Goal: Use online tool/utility: Utilize a website feature to perform a specific function

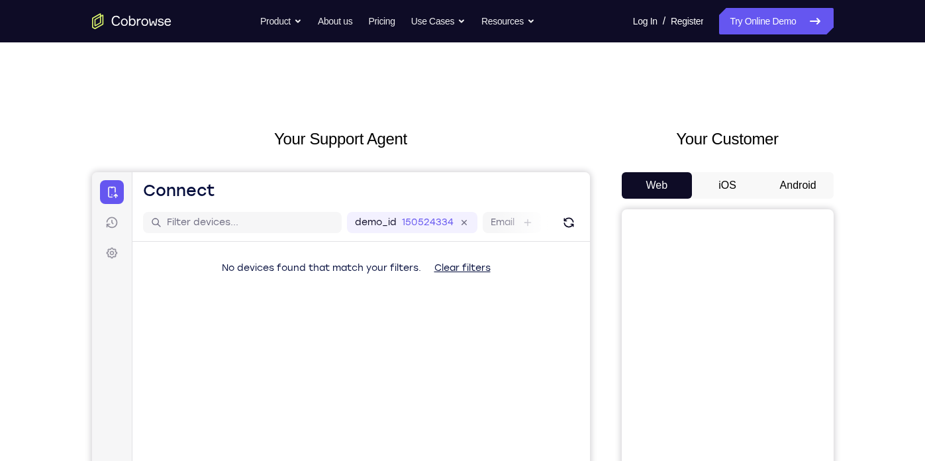
click at [724, 176] on button "iOS" at bounding box center [727, 185] width 71 height 26
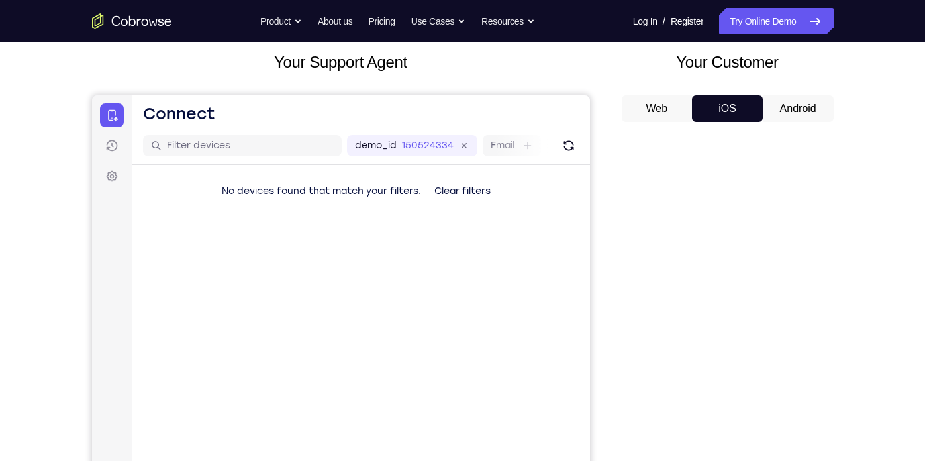
scroll to position [87, 0]
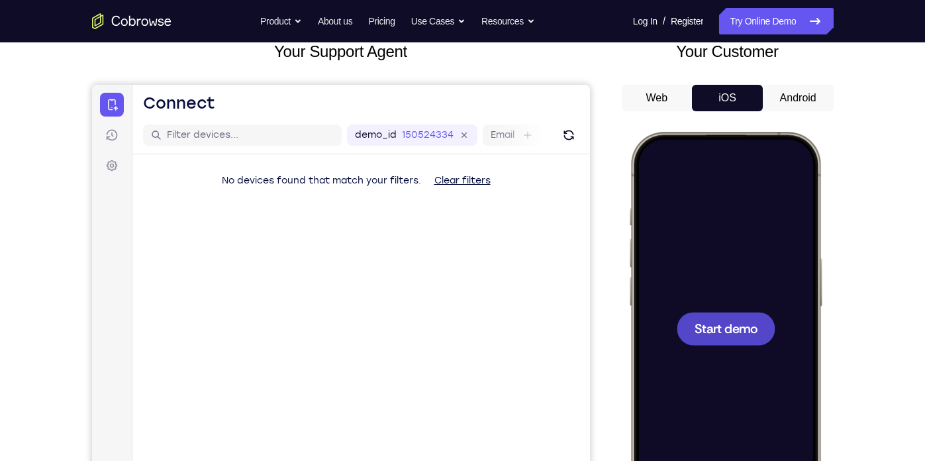
click at [734, 345] on div at bounding box center [724, 328] width 174 height 378
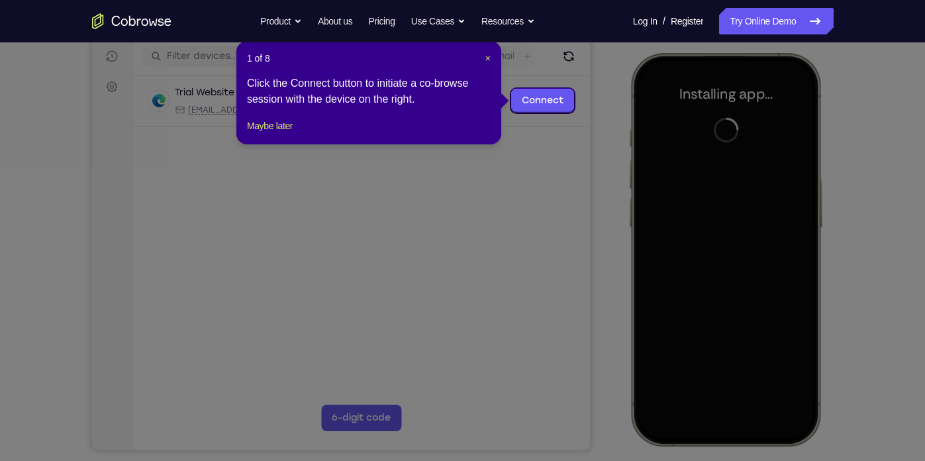
scroll to position [167, 0]
click at [490, 54] on span "×" at bounding box center [487, 57] width 5 height 11
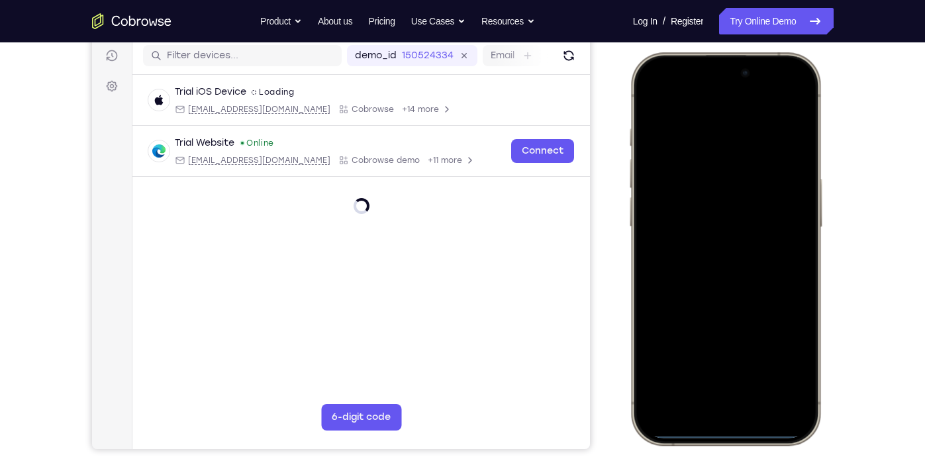
click at [653, 279] on div at bounding box center [724, 249] width 174 height 378
click at [700, 405] on div at bounding box center [724, 249] width 174 height 378
click at [709, 398] on div at bounding box center [724, 249] width 174 height 378
click at [714, 115] on div at bounding box center [724, 249] width 174 height 378
click at [707, 265] on div at bounding box center [724, 249] width 174 height 378
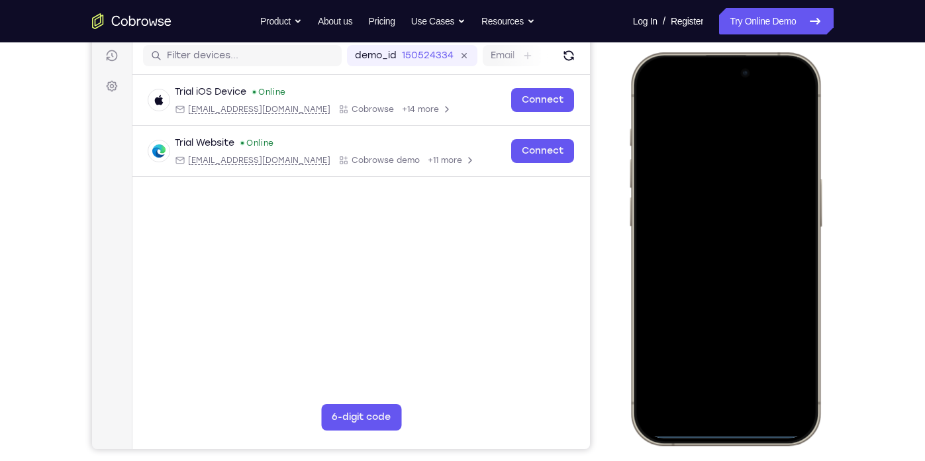
click at [705, 195] on div at bounding box center [724, 249] width 174 height 378
click at [678, 234] on div at bounding box center [724, 249] width 174 height 378
click at [680, 253] on div at bounding box center [724, 249] width 174 height 378
click at [724, 305] on div at bounding box center [724, 249] width 174 height 378
click at [719, 277] on div at bounding box center [724, 249] width 174 height 378
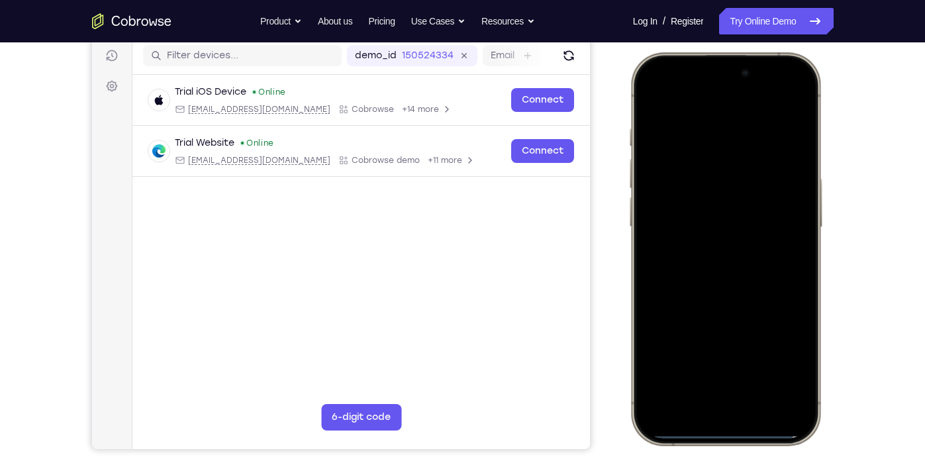
drag, startPoint x: 719, startPoint y: 277, endPoint x: 695, endPoint y: 299, distance: 32.8
click at [695, 299] on div at bounding box center [724, 249] width 174 height 378
click at [647, 93] on div at bounding box center [724, 249] width 174 height 378
click at [690, 199] on div at bounding box center [724, 249] width 174 height 378
click at [709, 247] on div at bounding box center [724, 249] width 174 height 378
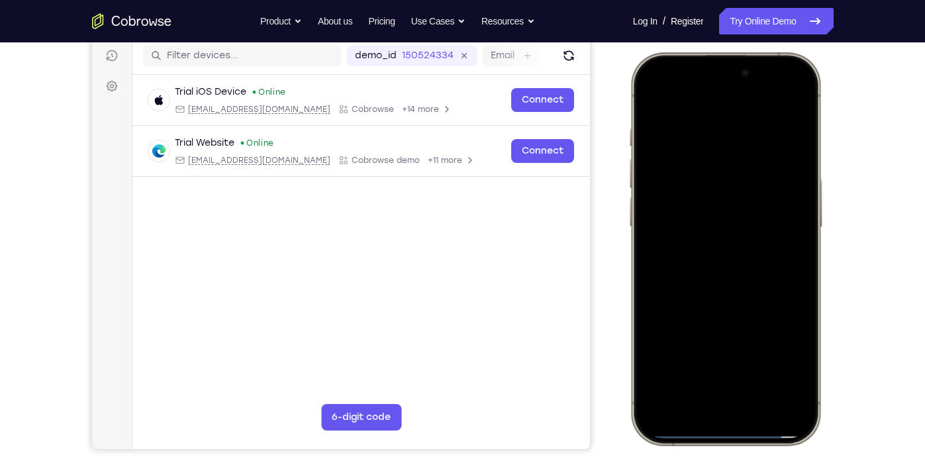
scroll to position [176, 0]
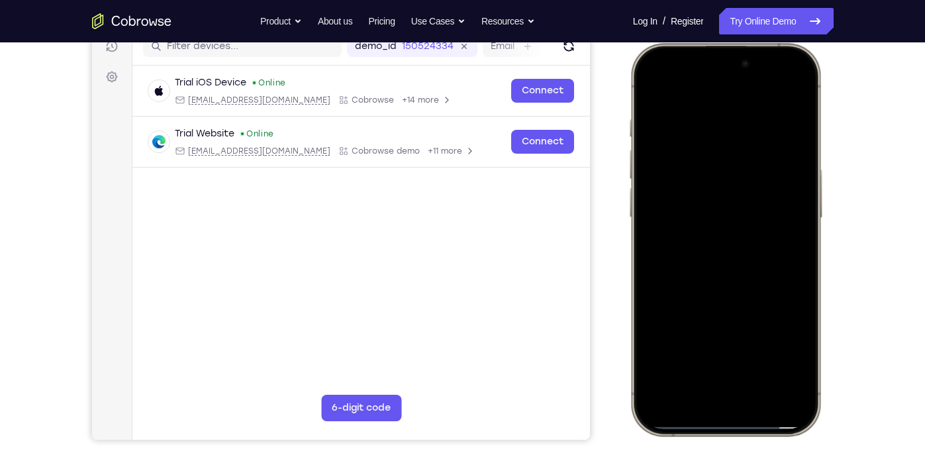
click at [796, 111] on div at bounding box center [724, 239] width 174 height 378
drag, startPoint x: 767, startPoint y: 261, endPoint x: 742, endPoint y: 179, distance: 85.8
click at [742, 179] on div at bounding box center [724, 239] width 174 height 378
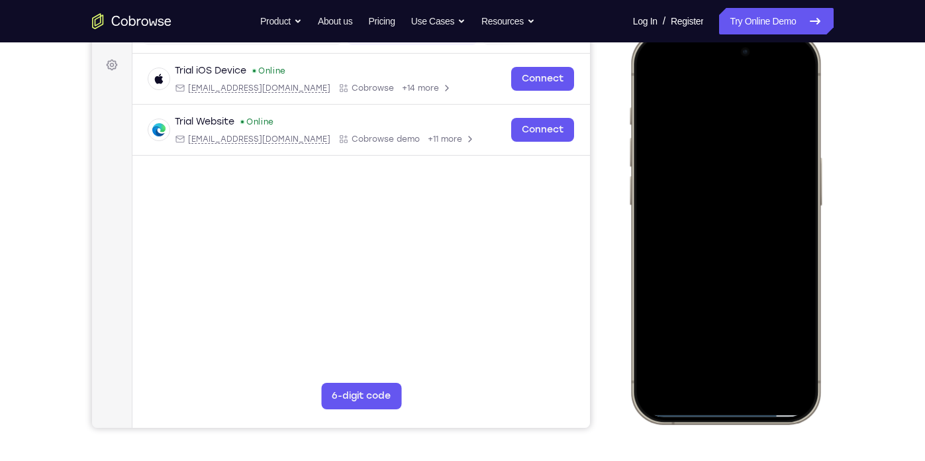
scroll to position [189, 0]
click at [762, 375] on div at bounding box center [724, 227] width 174 height 378
click at [733, 248] on div at bounding box center [724, 227] width 174 height 378
click at [653, 80] on div at bounding box center [724, 227] width 174 height 378
click at [705, 273] on div at bounding box center [724, 227] width 174 height 378
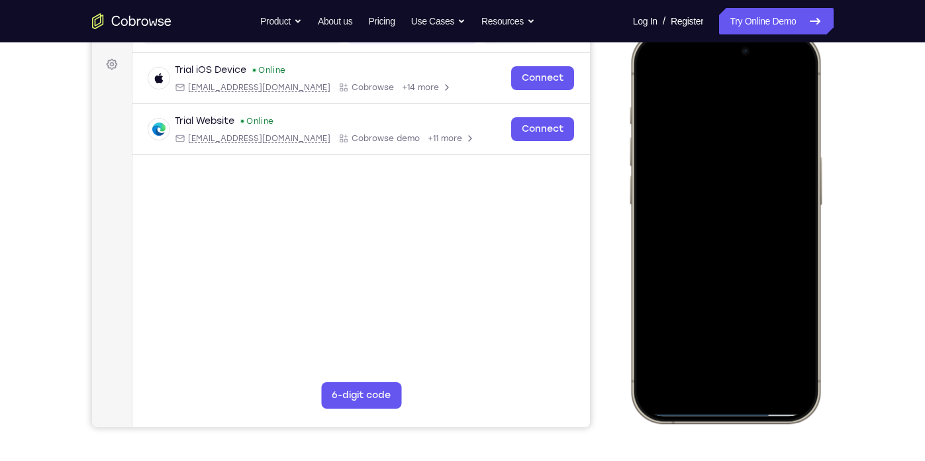
click at [647, 86] on div at bounding box center [724, 227] width 174 height 378
click at [707, 222] on div at bounding box center [724, 227] width 174 height 378
click at [654, 80] on div at bounding box center [724, 227] width 174 height 378
click at [705, 113] on div at bounding box center [724, 227] width 174 height 378
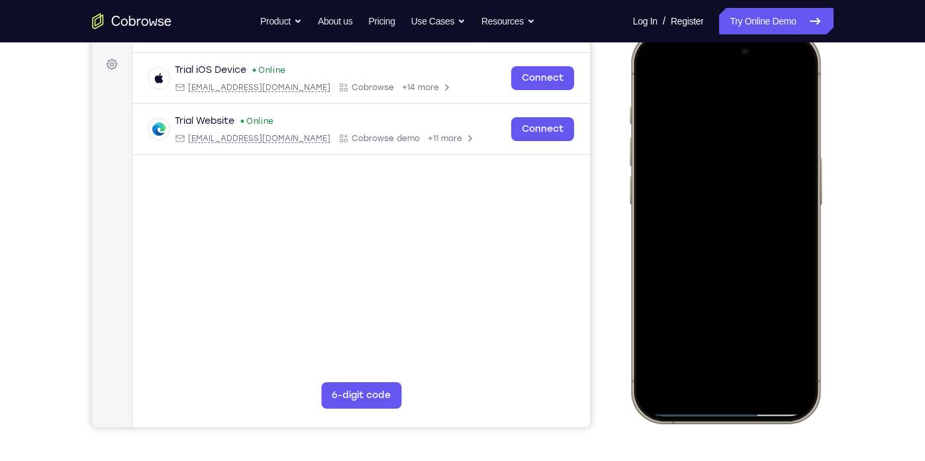
click at [793, 82] on div at bounding box center [724, 227] width 174 height 378
click at [790, 82] on div at bounding box center [724, 227] width 174 height 378
click at [701, 99] on div at bounding box center [724, 227] width 174 height 378
click at [703, 103] on div at bounding box center [724, 227] width 174 height 378
click at [787, 111] on div at bounding box center [724, 227] width 174 height 378
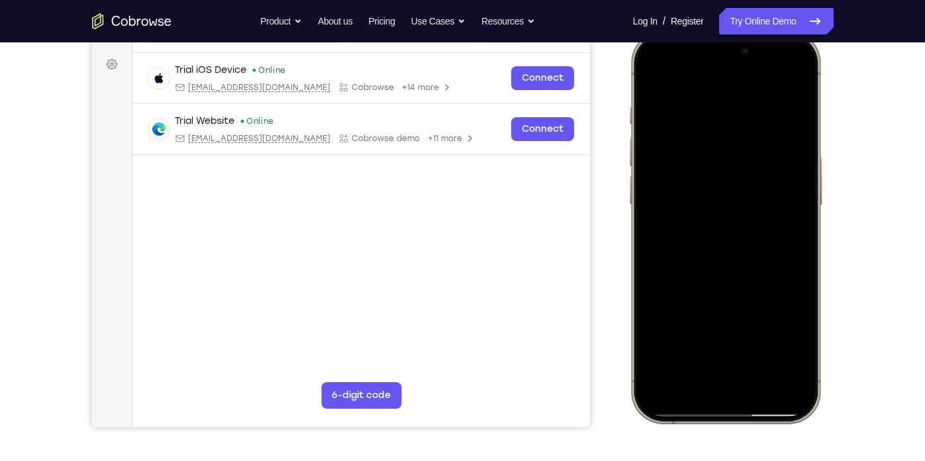
click at [784, 82] on div at bounding box center [724, 227] width 174 height 378
drag, startPoint x: 790, startPoint y: 124, endPoint x: 686, endPoint y: 129, distance: 104.0
click at [686, 129] on div at bounding box center [724, 227] width 174 height 378
drag, startPoint x: 752, startPoint y: 255, endPoint x: 732, endPoint y: 113, distance: 143.7
click at [732, 113] on div at bounding box center [724, 227] width 174 height 378
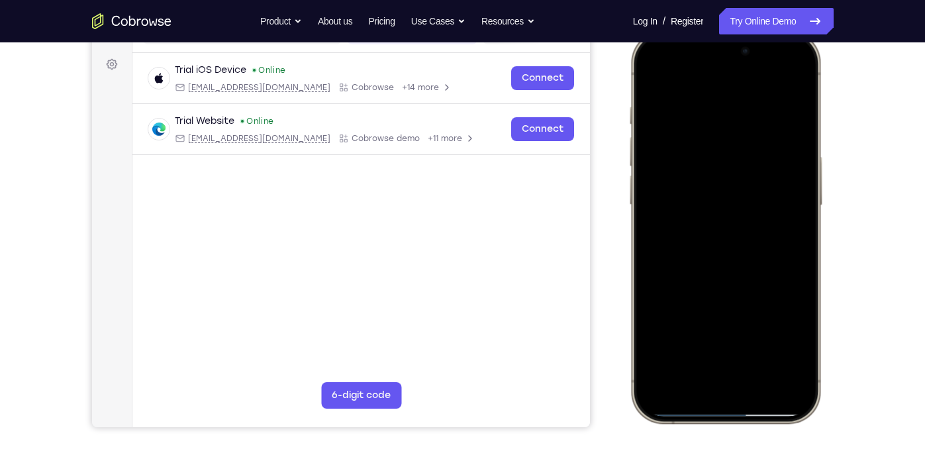
drag, startPoint x: 741, startPoint y: 237, endPoint x: 737, endPoint y: 95, distance: 141.7
click at [737, 95] on div at bounding box center [724, 227] width 174 height 378
drag, startPoint x: 773, startPoint y: 302, endPoint x: 756, endPoint y: 165, distance: 137.3
click at [756, 165] on div at bounding box center [724, 227] width 174 height 378
drag, startPoint x: 744, startPoint y: 326, endPoint x: 717, endPoint y: 201, distance: 127.9
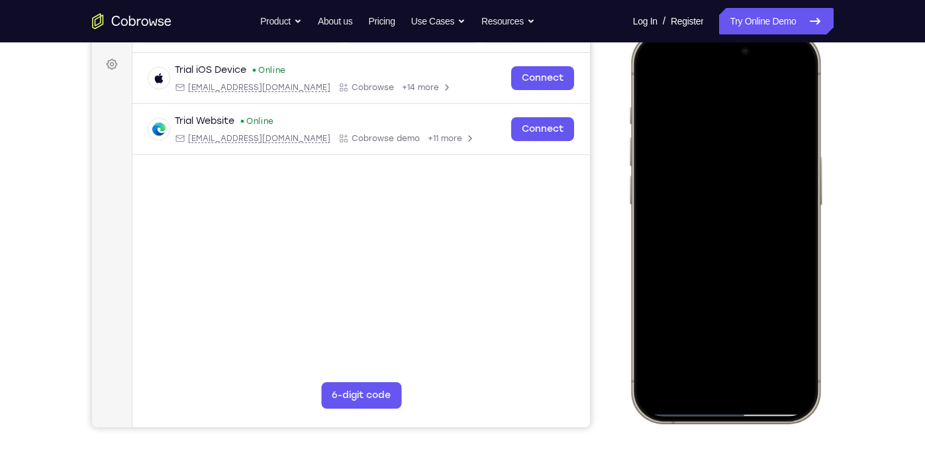
click at [717, 201] on div at bounding box center [724, 227] width 174 height 378
drag, startPoint x: 754, startPoint y: 309, endPoint x: 709, endPoint y: 187, distance: 129.8
click at [709, 187] on div at bounding box center [724, 227] width 174 height 378
drag, startPoint x: 731, startPoint y: 319, endPoint x: 733, endPoint y: 230, distance: 89.4
click at [733, 230] on div at bounding box center [724, 227] width 174 height 378
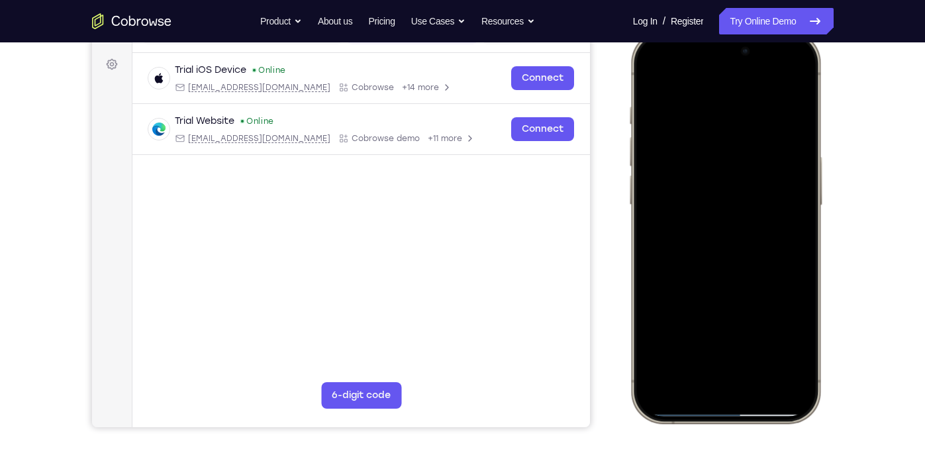
drag, startPoint x: 721, startPoint y: 320, endPoint x: 713, endPoint y: 173, distance: 147.2
click at [713, 173] on div at bounding box center [724, 227] width 174 height 378
drag, startPoint x: 731, startPoint y: 244, endPoint x: 708, endPoint y: 104, distance: 142.2
click at [708, 104] on div at bounding box center [724, 227] width 174 height 378
drag, startPoint x: 731, startPoint y: 317, endPoint x: 737, endPoint y: 167, distance: 150.3
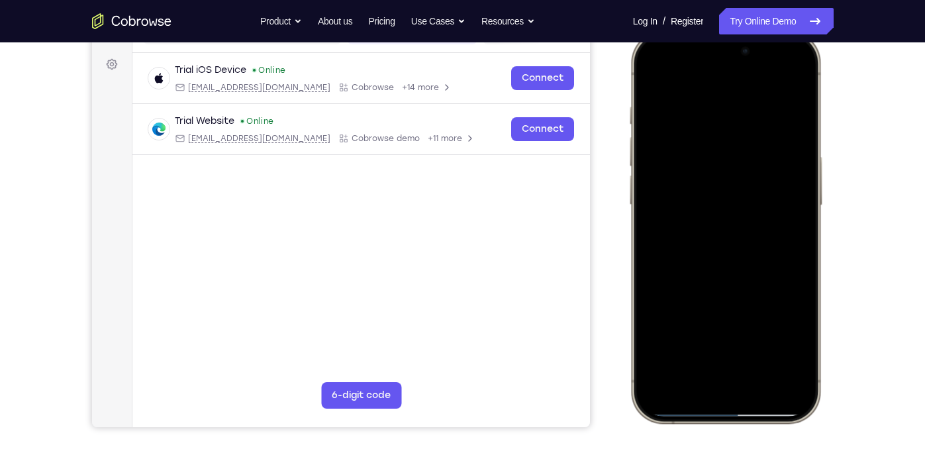
click at [737, 167] on div at bounding box center [724, 227] width 174 height 378
drag, startPoint x: 754, startPoint y: 314, endPoint x: 715, endPoint y: 119, distance: 198.6
click at [715, 119] on div at bounding box center [724, 227] width 174 height 378
drag, startPoint x: 713, startPoint y: 266, endPoint x: 729, endPoint y: 22, distance: 244.7
click at [729, 30] on html "Online web based iOS Simulators and Android Emulators. Run iPhone, iPad, Mobile…" at bounding box center [726, 228] width 199 height 397
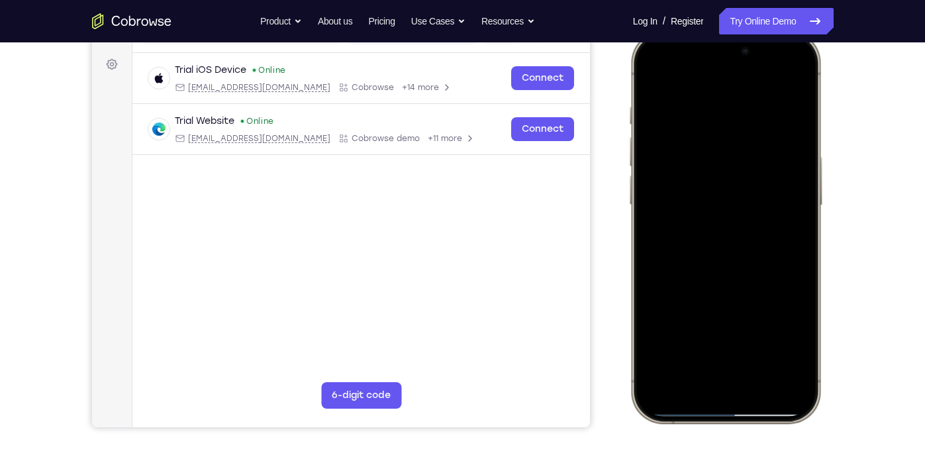
drag, startPoint x: 745, startPoint y: 210, endPoint x: 748, endPoint y: 354, distance: 144.3
click at [748, 354] on div at bounding box center [724, 227] width 174 height 378
drag, startPoint x: 738, startPoint y: 170, endPoint x: 737, endPoint y: 300, distance: 130.4
click at [737, 300] on div at bounding box center [724, 227] width 174 height 378
click at [800, 185] on div at bounding box center [724, 227] width 174 height 378
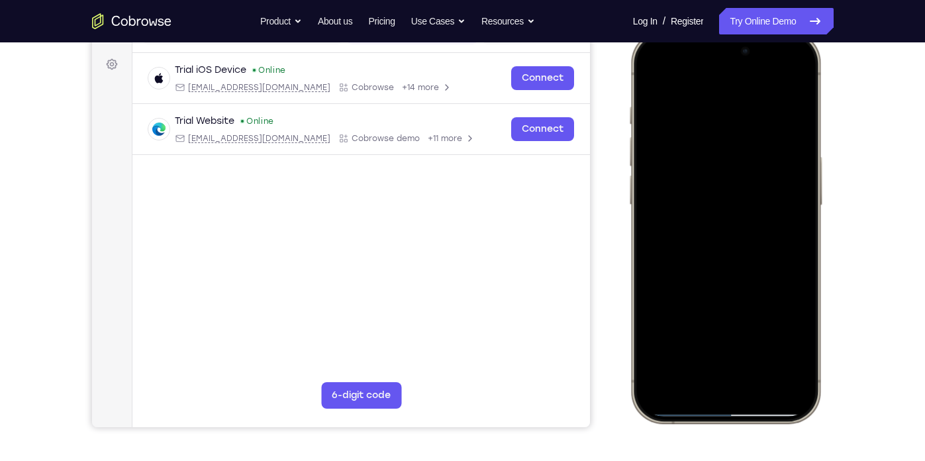
click at [800, 185] on div at bounding box center [724, 227] width 174 height 378
click at [642, 184] on div at bounding box center [724, 227] width 174 height 378
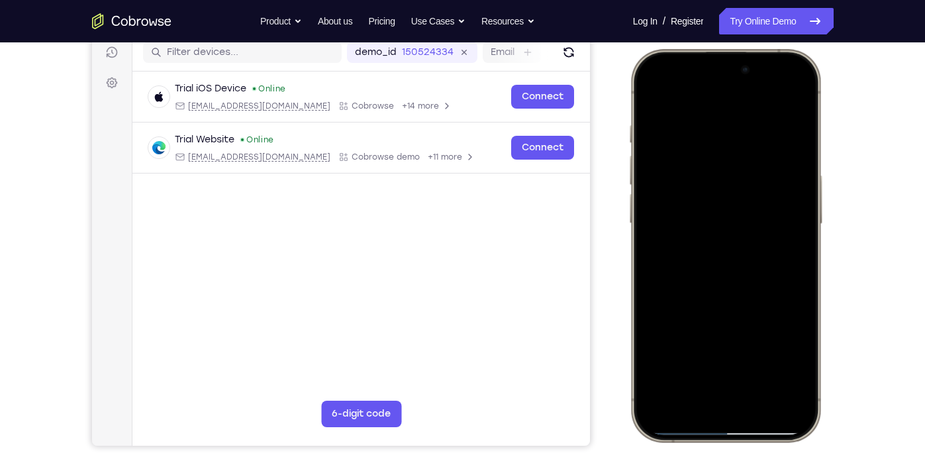
scroll to position [165, 0]
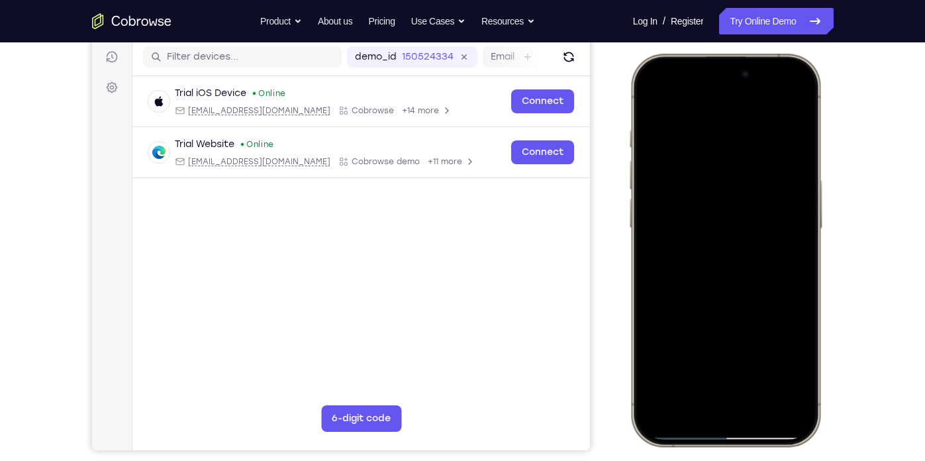
click at [800, 208] on div at bounding box center [724, 250] width 174 height 378
drag, startPoint x: 762, startPoint y: 260, endPoint x: 759, endPoint y: 136, distance: 123.8
click at [759, 136] on div at bounding box center [724, 250] width 174 height 378
drag, startPoint x: 740, startPoint y: 271, endPoint x: 737, endPoint y: 161, distance: 109.2
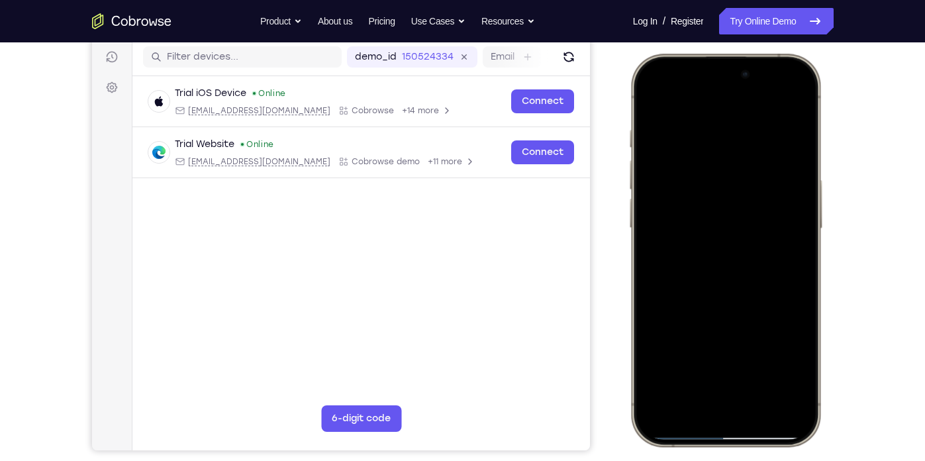
click at [737, 161] on div at bounding box center [724, 250] width 174 height 378
drag, startPoint x: 734, startPoint y: 326, endPoint x: 722, endPoint y: 235, distance: 92.1
click at [722, 235] on div at bounding box center [724, 250] width 174 height 378
drag, startPoint x: 749, startPoint y: 334, endPoint x: 737, endPoint y: 174, distance: 160.6
click at [737, 174] on div at bounding box center [724, 250] width 174 height 378
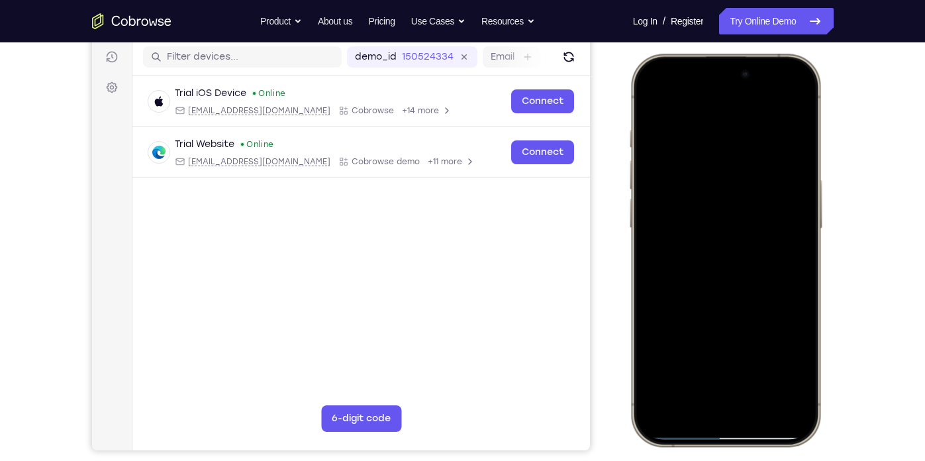
drag, startPoint x: 726, startPoint y: 299, endPoint x: 721, endPoint y: 175, distance: 123.8
click at [721, 175] on div at bounding box center [724, 250] width 174 height 378
drag, startPoint x: 729, startPoint y: 320, endPoint x: 714, endPoint y: 294, distance: 29.6
click at [714, 294] on div at bounding box center [724, 250] width 174 height 378
click at [803, 267] on div at bounding box center [724, 250] width 174 height 378
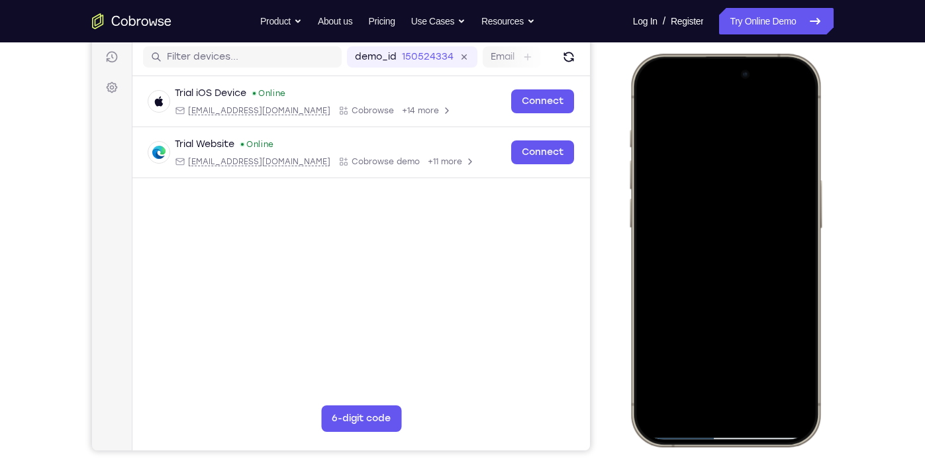
click at [801, 261] on div at bounding box center [724, 250] width 174 height 378
click at [798, 262] on div at bounding box center [724, 250] width 174 height 378
click at [804, 257] on div at bounding box center [724, 250] width 174 height 378
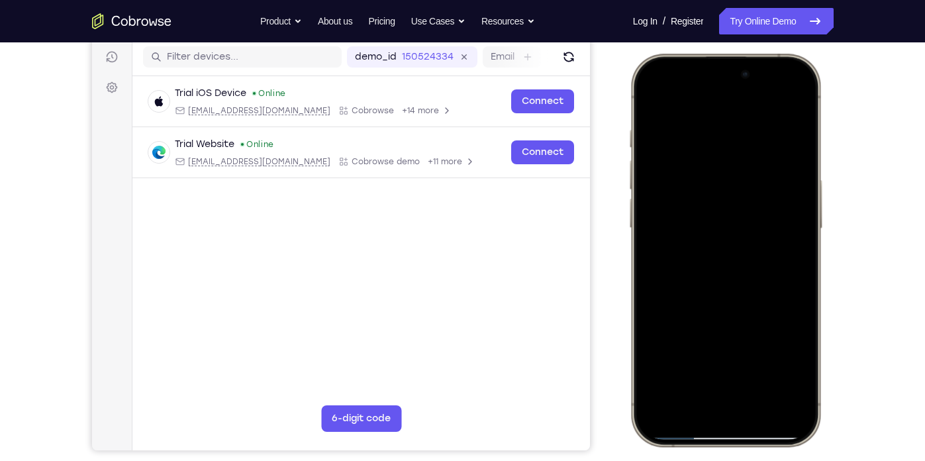
click at [804, 257] on div at bounding box center [724, 250] width 174 height 378
click at [802, 257] on div at bounding box center [724, 250] width 174 height 378
click at [802, 259] on div at bounding box center [724, 250] width 174 height 378
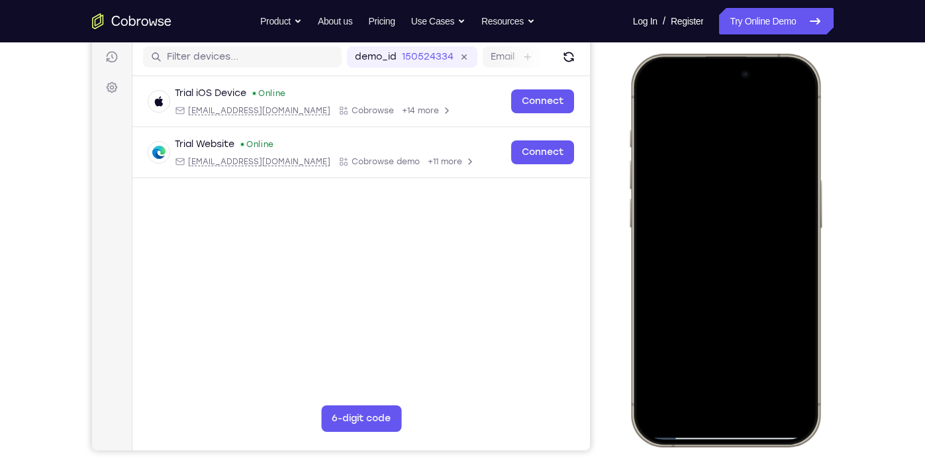
click at [802, 259] on div at bounding box center [724, 250] width 174 height 378
drag, startPoint x: 768, startPoint y: 335, endPoint x: 752, endPoint y: 143, distance: 192.6
click at [752, 143] on div at bounding box center [724, 250] width 174 height 378
drag, startPoint x: 758, startPoint y: 315, endPoint x: 736, endPoint y: 143, distance: 173.5
click at [736, 143] on div at bounding box center [724, 250] width 174 height 378
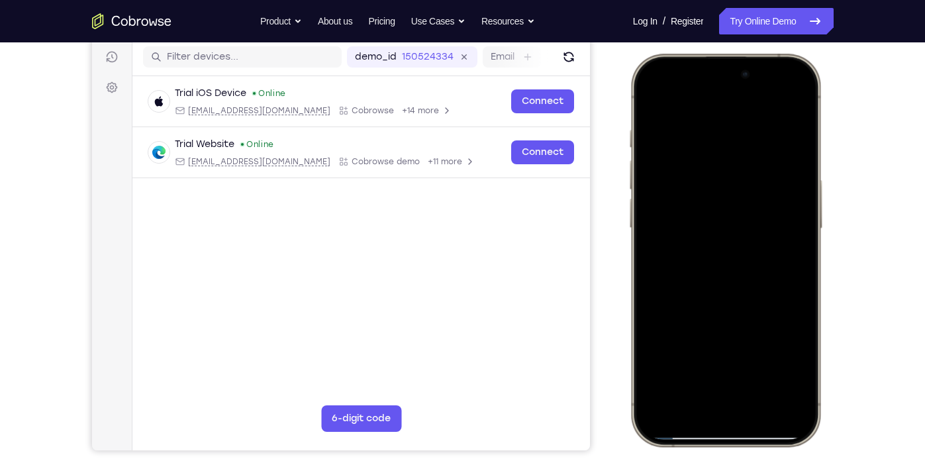
drag, startPoint x: 746, startPoint y: 355, endPoint x: 747, endPoint y: 163, distance: 191.9
click at [747, 163] on div at bounding box center [724, 250] width 174 height 378
drag, startPoint x: 744, startPoint y: 343, endPoint x: 724, endPoint y: 283, distance: 63.4
click at [724, 283] on div at bounding box center [724, 250] width 174 height 378
drag, startPoint x: 776, startPoint y: 349, endPoint x: 752, endPoint y: 181, distance: 169.0
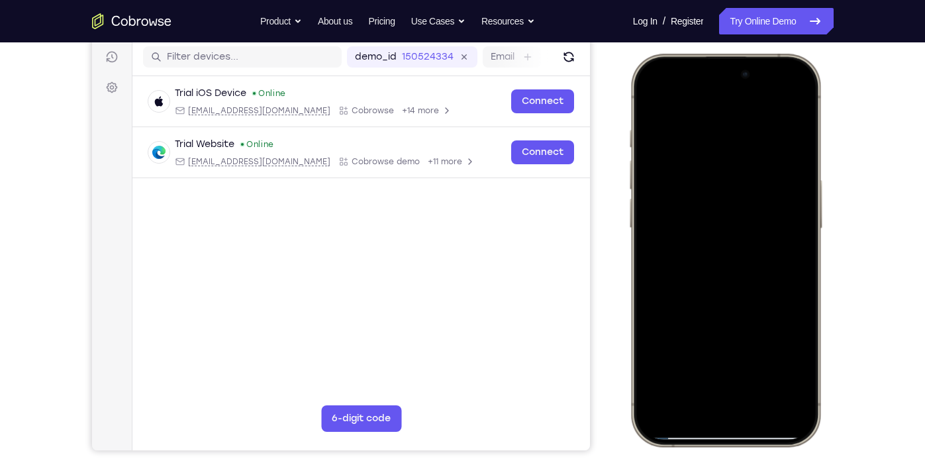
click at [752, 181] on div at bounding box center [724, 250] width 174 height 378
drag, startPoint x: 733, startPoint y: 291, endPoint x: 731, endPoint y: 154, distance: 137.7
click at [731, 154] on div at bounding box center [724, 250] width 174 height 378
drag, startPoint x: 725, startPoint y: 314, endPoint x: 700, endPoint y: 58, distance: 257.4
click at [700, 58] on div at bounding box center [724, 250] width 195 height 393
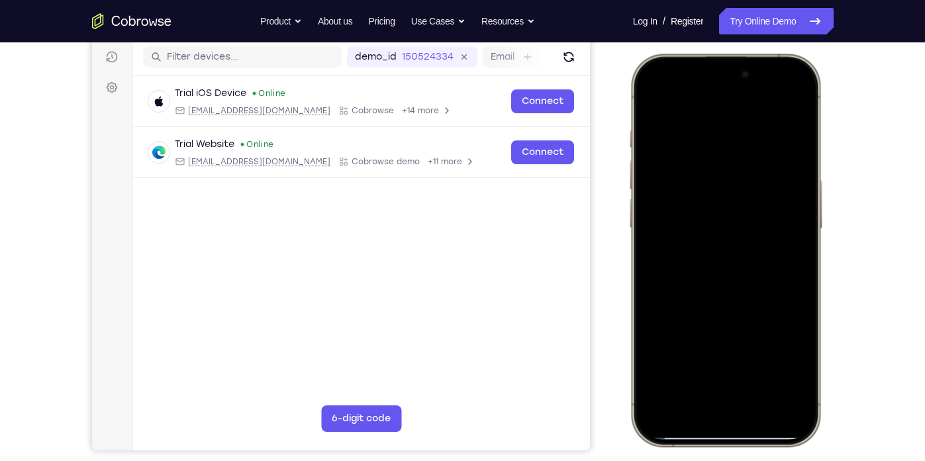
click at [659, 408] on div at bounding box center [724, 250] width 174 height 378
click at [672, 94] on div at bounding box center [724, 250] width 174 height 378
click at [760, 426] on div at bounding box center [724, 250] width 174 height 378
click at [788, 388] on div at bounding box center [724, 250] width 174 height 378
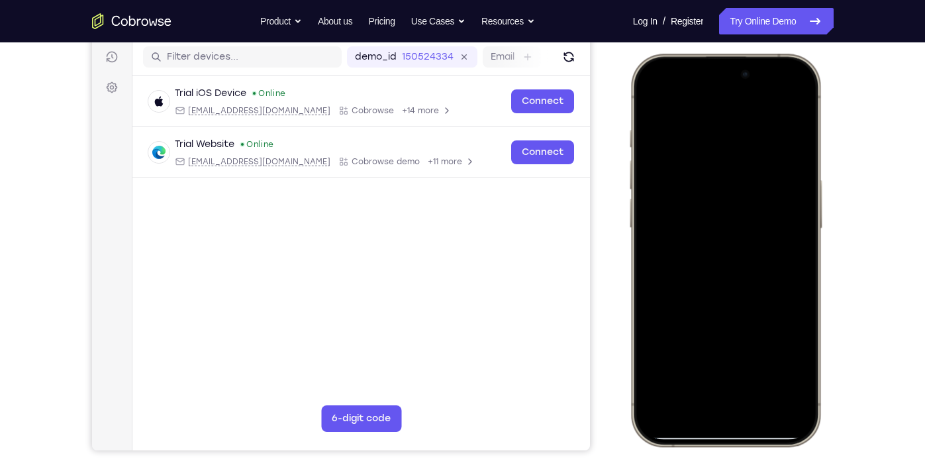
drag, startPoint x: 782, startPoint y: 142, endPoint x: 659, endPoint y: 166, distance: 124.7
click at [659, 166] on div at bounding box center [724, 250] width 174 height 378
click at [691, 373] on div at bounding box center [724, 250] width 174 height 378
click at [709, 101] on div at bounding box center [724, 250] width 174 height 378
click at [700, 163] on div at bounding box center [724, 250] width 174 height 378
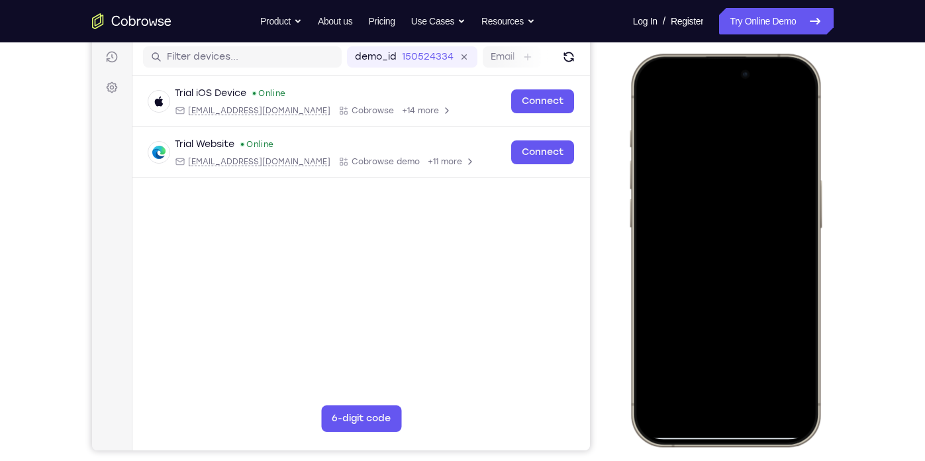
drag, startPoint x: 758, startPoint y: 308, endPoint x: 745, endPoint y: 201, distance: 108.0
click at [745, 201] on div at bounding box center [724, 250] width 174 height 378
click at [664, 244] on div at bounding box center [724, 250] width 174 height 378
click at [801, 196] on div at bounding box center [724, 250] width 174 height 378
drag, startPoint x: 773, startPoint y: 188, endPoint x: 772, endPoint y: 306, distance: 117.8
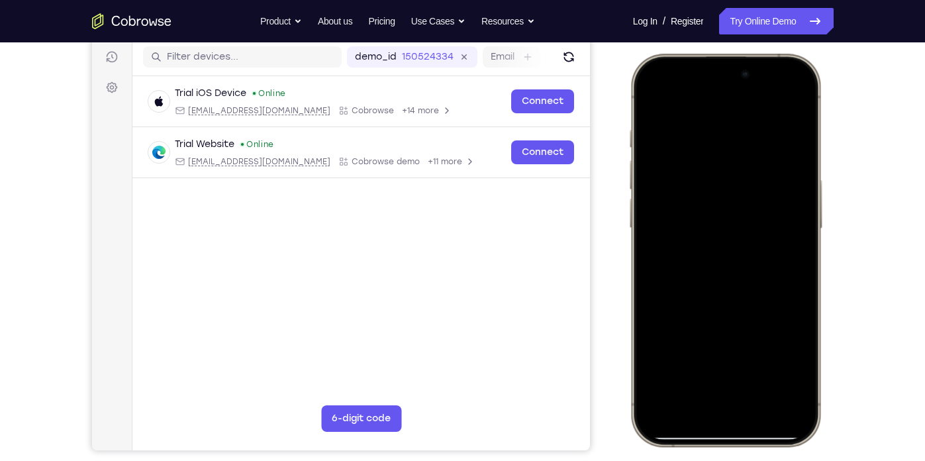
click at [772, 306] on div at bounding box center [724, 250] width 174 height 378
click at [804, 285] on div at bounding box center [724, 250] width 174 height 378
drag, startPoint x: 755, startPoint y: 318, endPoint x: 709, endPoint y: 216, distance: 112.6
click at [709, 216] on div at bounding box center [724, 250] width 174 height 378
click at [801, 185] on div at bounding box center [724, 250] width 174 height 378
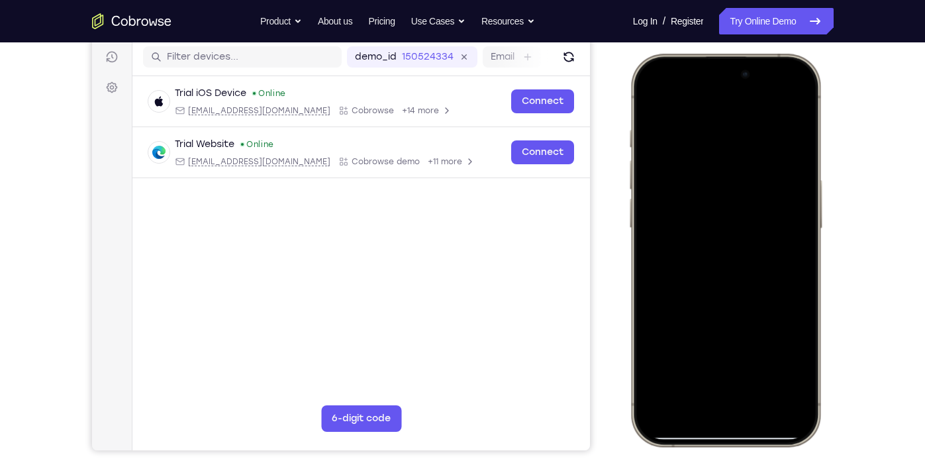
scroll to position [152, 0]
